Goal: Complete application form

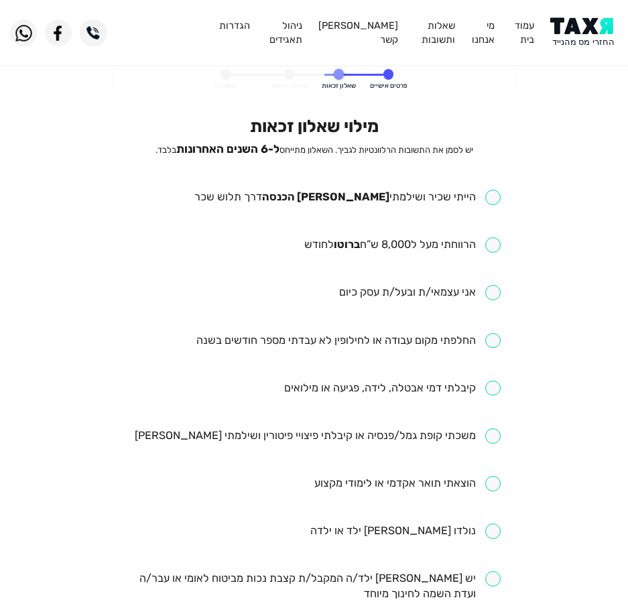
click at [396, 187] on div "מילוי שאלון זכאות יש לסמן את התשובות הרלוונטיות לגביך. השאלון מתייחס ל-6 השנים …" at bounding box center [314, 518] width 374 height 804
click at [370, 169] on div "מילוי שאלון זכאות יש לסמן את התשובות הרלוונטיות לגביך. השאלון מתייחס ל-6 השנים …" at bounding box center [314, 518] width 374 height 804
click at [361, 198] on input "checkbox" at bounding box center [347, 197] width 306 height 15
checkbox input "true"
click at [416, 251] on input "checkbox" at bounding box center [402, 244] width 196 height 15
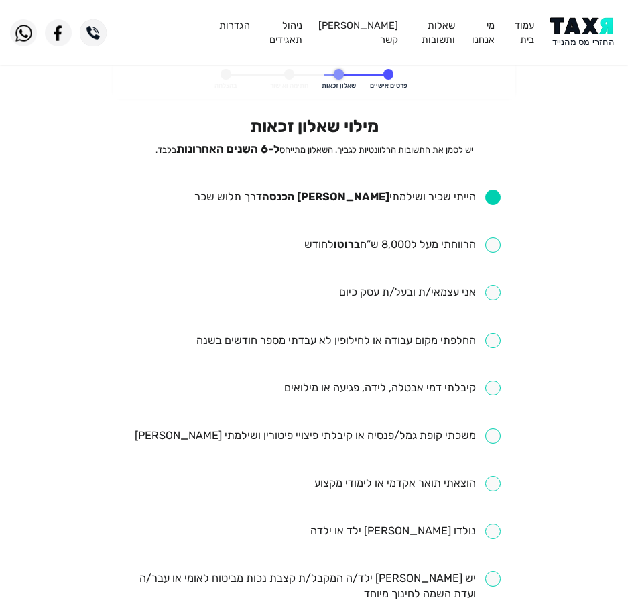
checkbox input "true"
click at [432, 343] on input "checkbox" at bounding box center [348, 340] width 304 height 15
checkbox input "true"
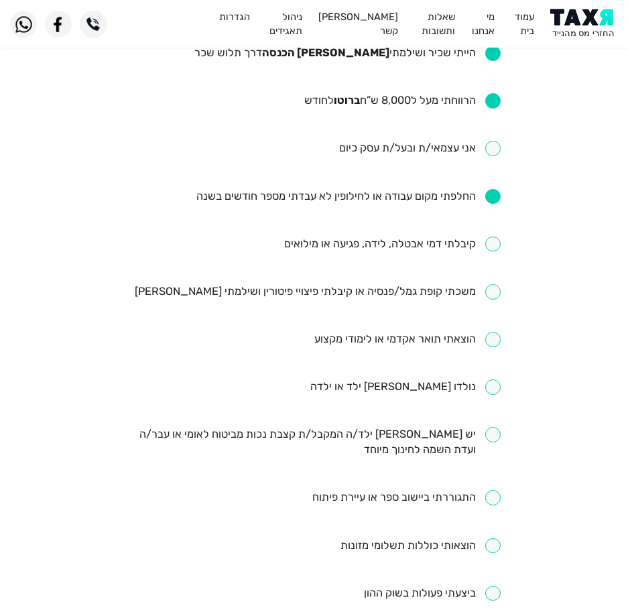
scroll to position [67, 0]
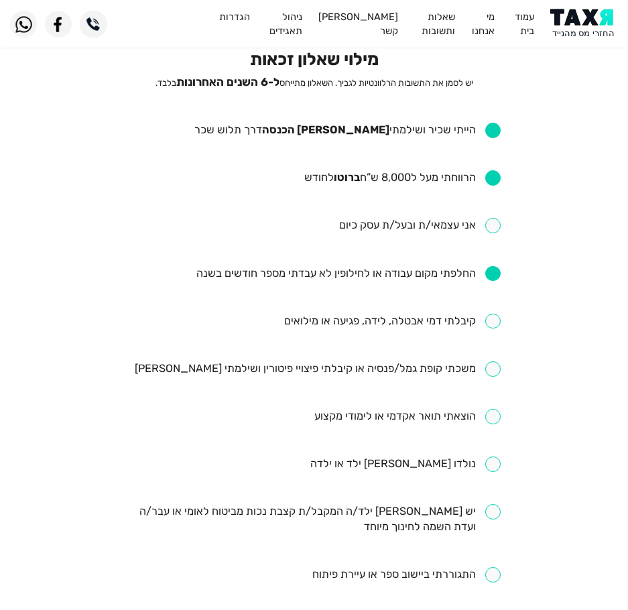
click at [405, 321] on input "checkbox" at bounding box center [392, 321] width 217 height 15
checkbox input "true"
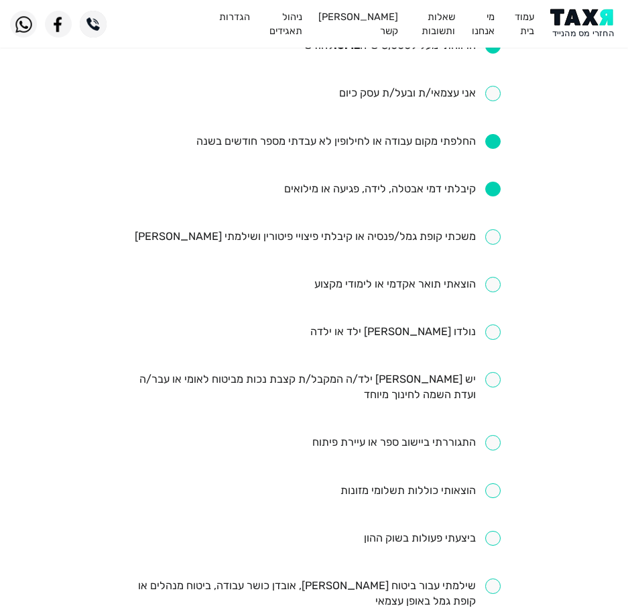
scroll to position [402, 0]
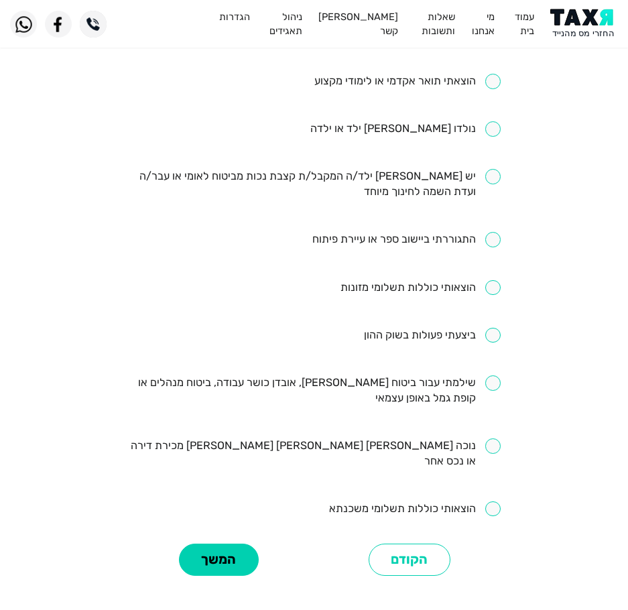
click at [440, 388] on input "checkbox" at bounding box center [314, 391] width 374 height 31
checkbox input "true"
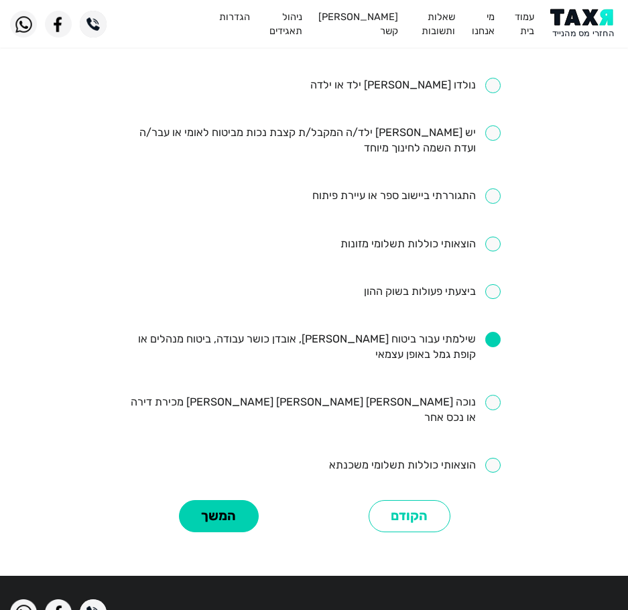
scroll to position [469, 0]
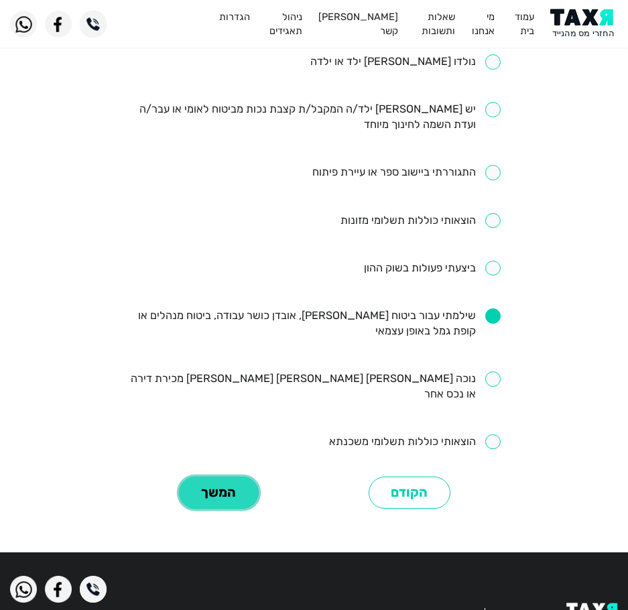
click at [223, 489] on button "המשך" at bounding box center [219, 493] width 80 height 33
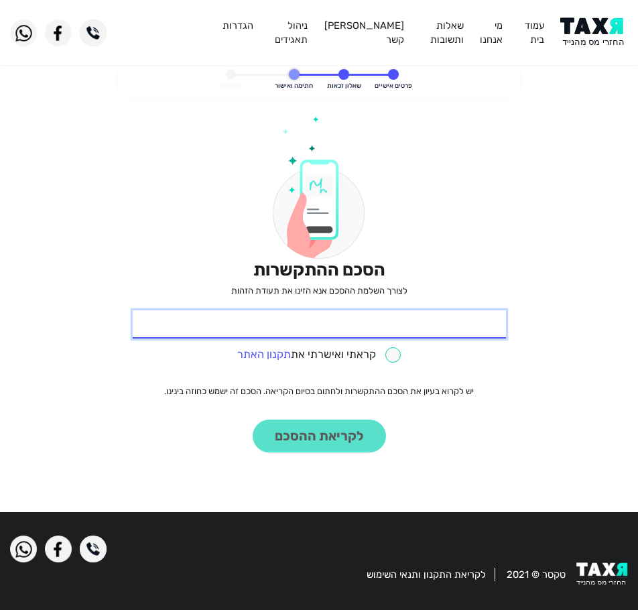
click at [457, 319] on input "* תעודת זהות" at bounding box center [320, 324] width 374 height 28
type input "315084558"
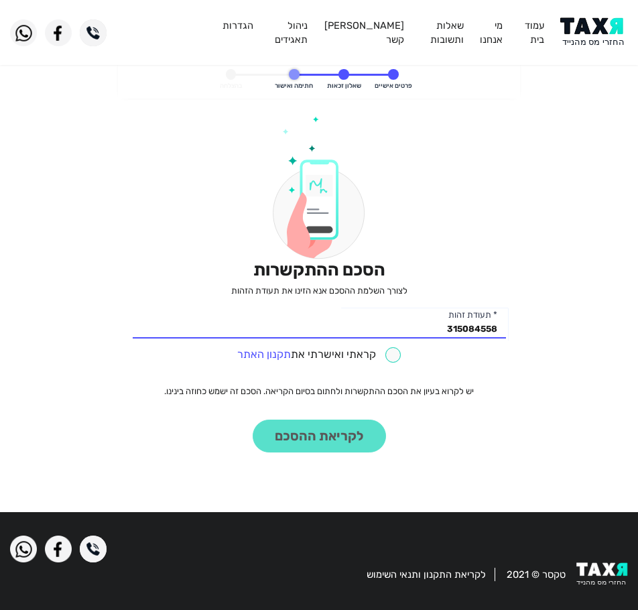
click at [382, 357] on input "checkbox" at bounding box center [319, 354] width 164 height 15
checkbox input "true"
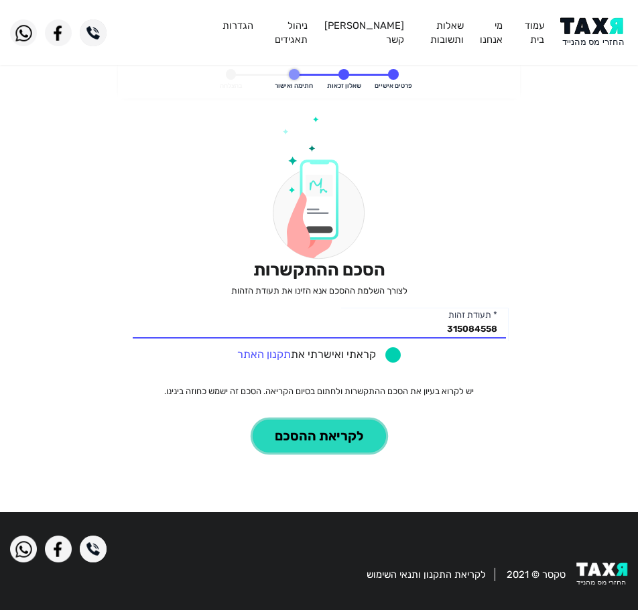
click at [344, 450] on button "לקריאת ההסכם" at bounding box center [319, 436] width 133 height 33
